Goal: Check status: Check status

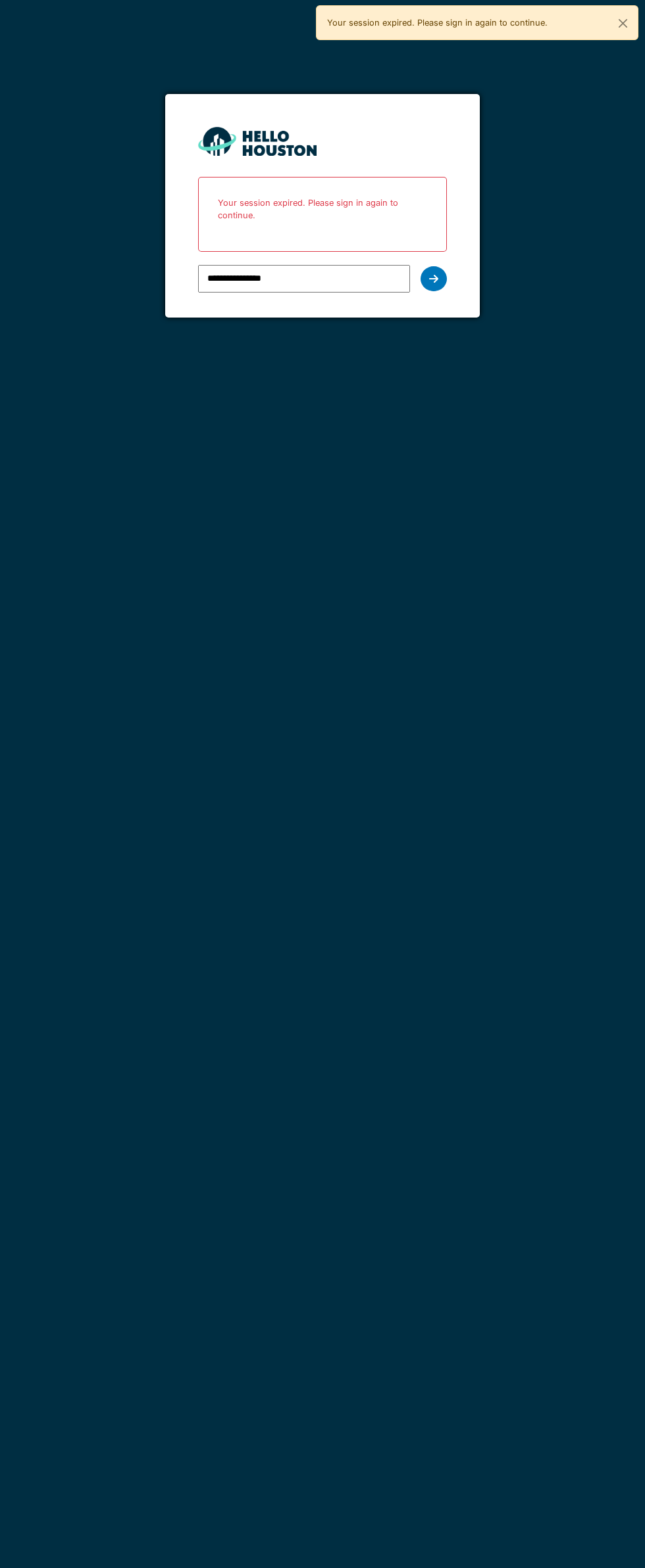
click at [434, 278] on icon at bounding box center [434, 278] width 9 height 10
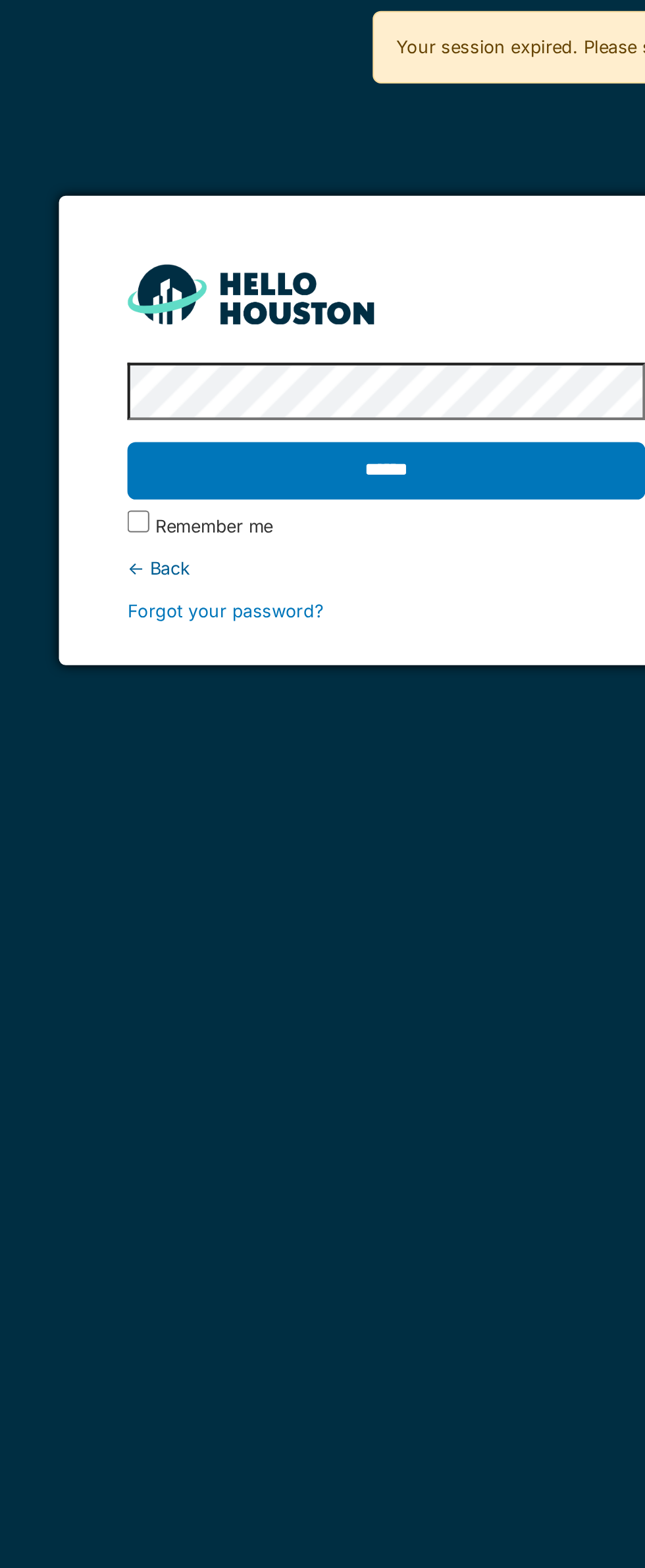
click at [315, 227] on input "******" at bounding box center [321, 226] width 248 height 27
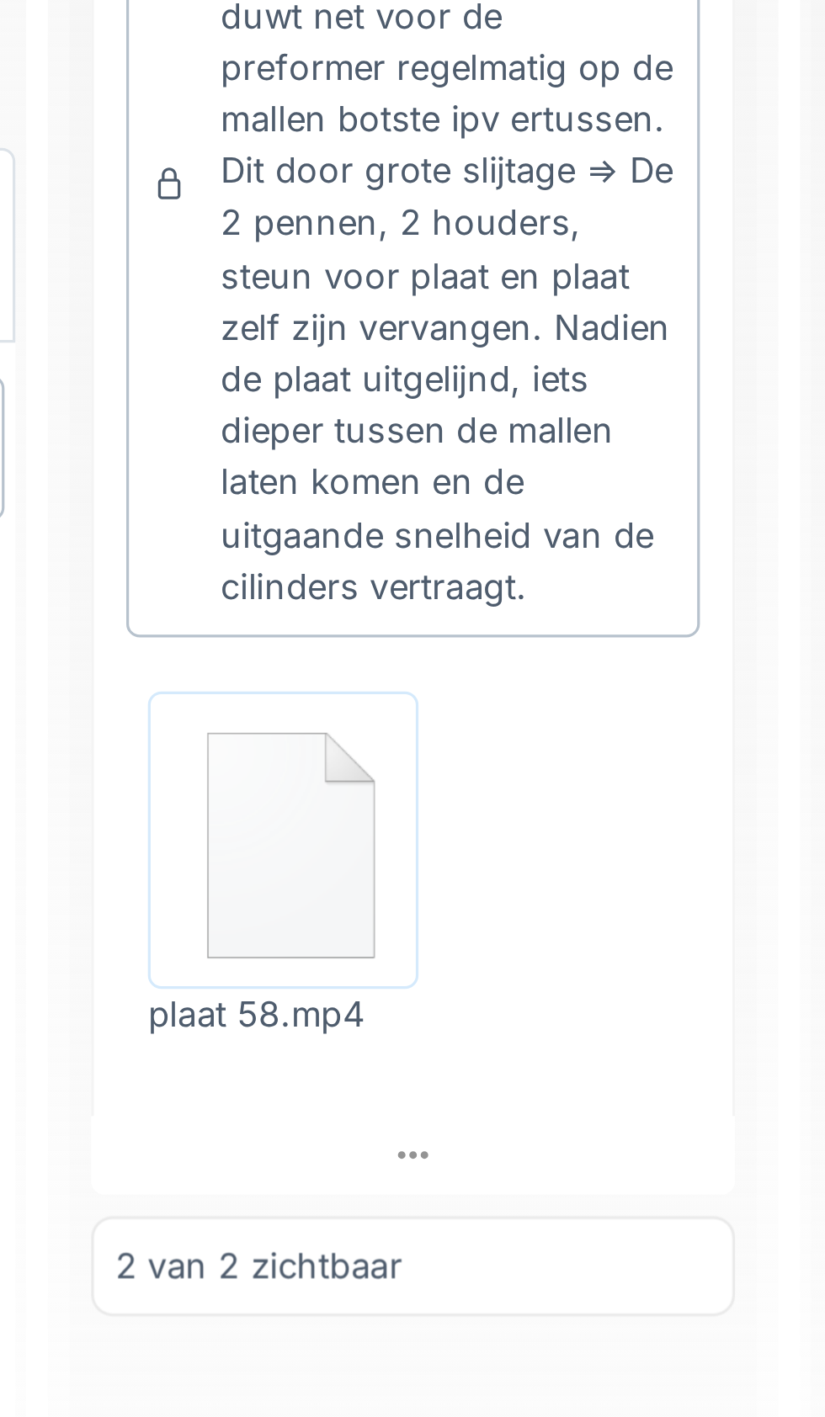
click at [450, 1041] on img at bounding box center [444, 1021] width 76 height 84
